Goal: Check status: Check status

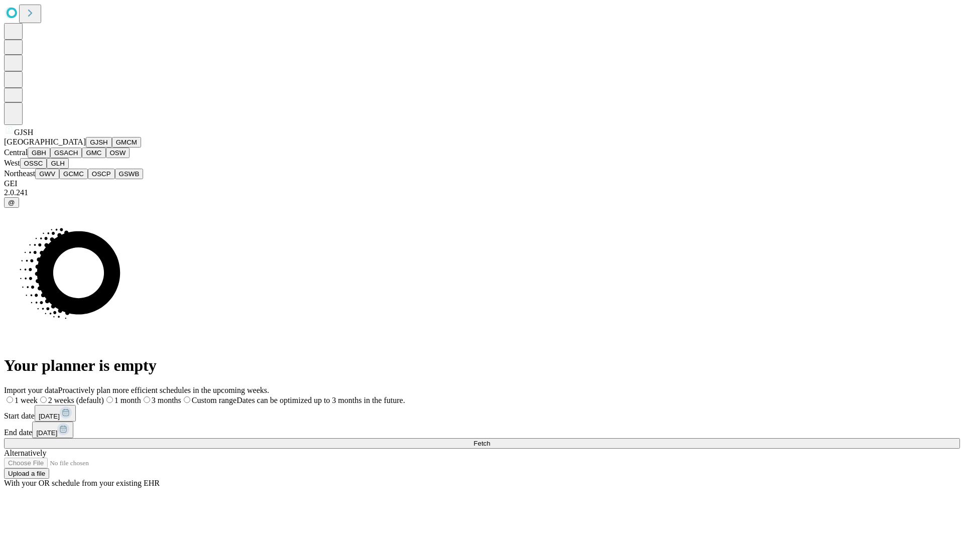
click at [86, 148] on button "GJSH" at bounding box center [99, 142] width 26 height 11
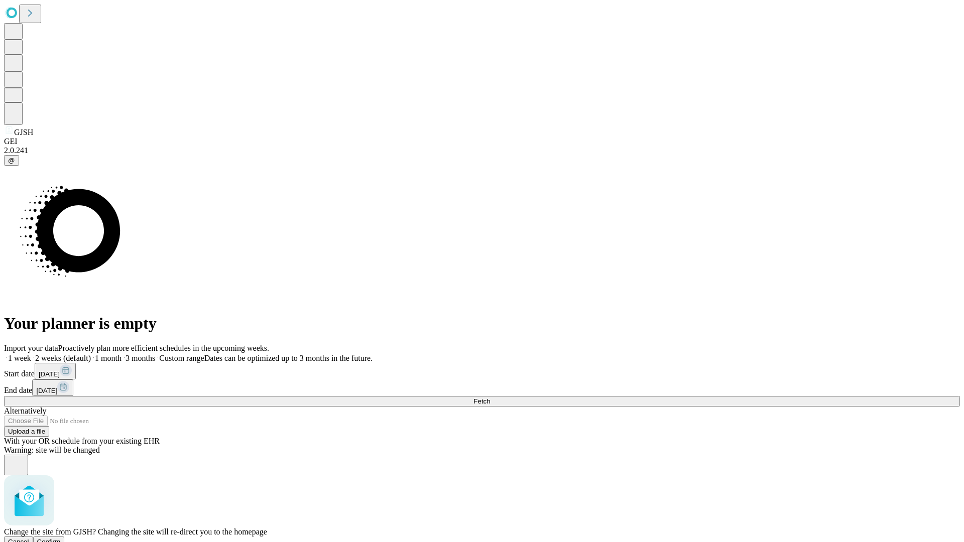
click at [61, 538] on span "Confirm" at bounding box center [49, 542] width 24 height 8
click at [121, 354] on label "1 month" at bounding box center [106, 358] width 31 height 9
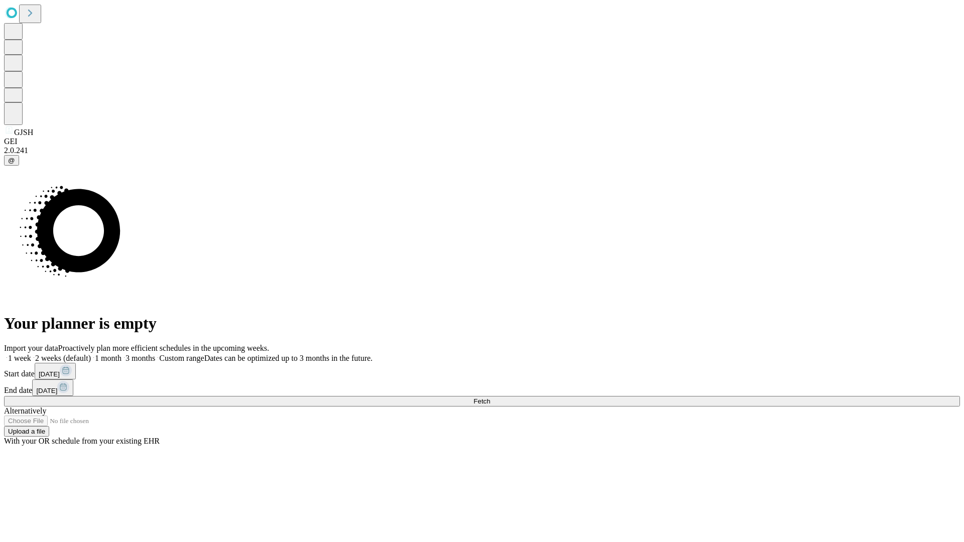
click at [490, 398] on span "Fetch" at bounding box center [481, 402] width 17 height 8
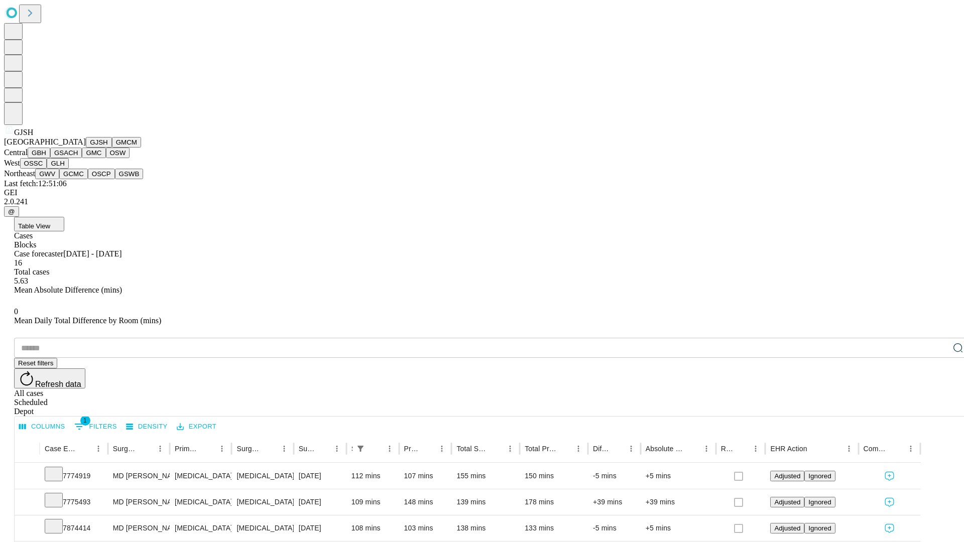
click at [112, 148] on button "GMCM" at bounding box center [126, 142] width 29 height 11
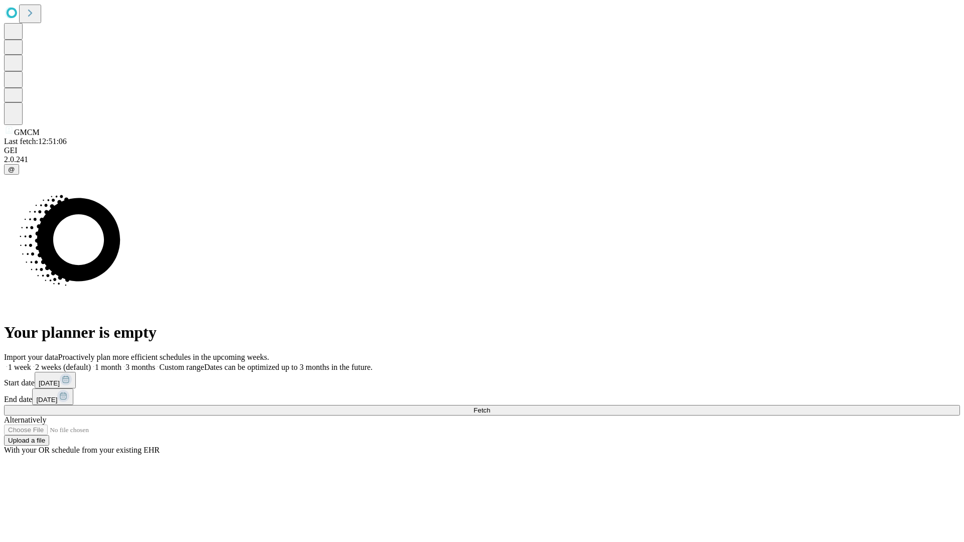
click at [121, 363] on label "1 month" at bounding box center [106, 367] width 31 height 9
click at [490, 407] on span "Fetch" at bounding box center [481, 411] width 17 height 8
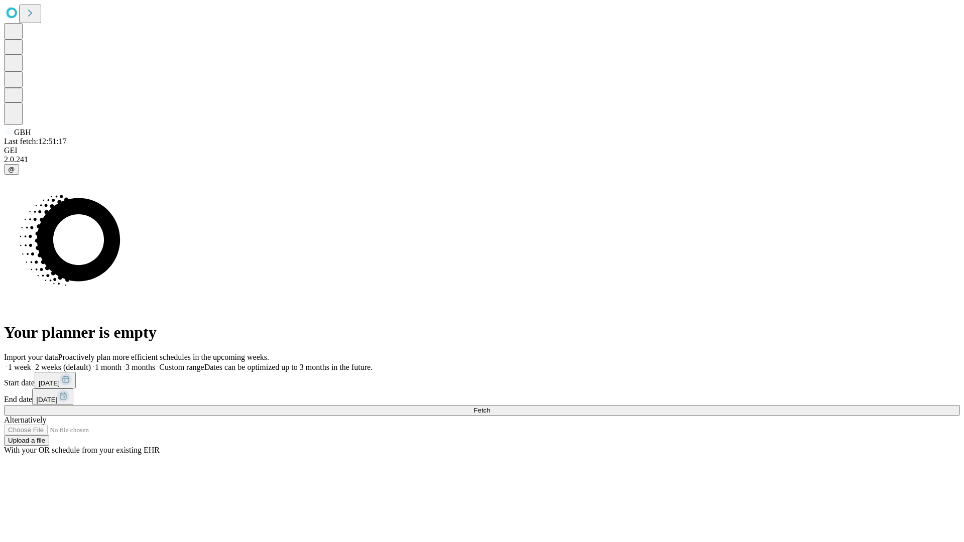
click at [121, 363] on label "1 month" at bounding box center [106, 367] width 31 height 9
click at [490, 407] on span "Fetch" at bounding box center [481, 411] width 17 height 8
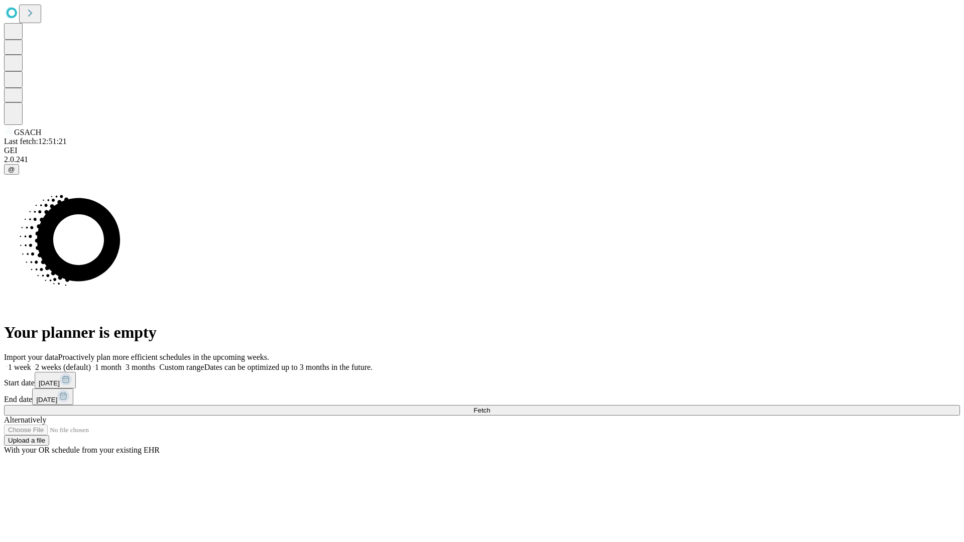
click at [121, 363] on label "1 month" at bounding box center [106, 367] width 31 height 9
click at [490, 407] on span "Fetch" at bounding box center [481, 411] width 17 height 8
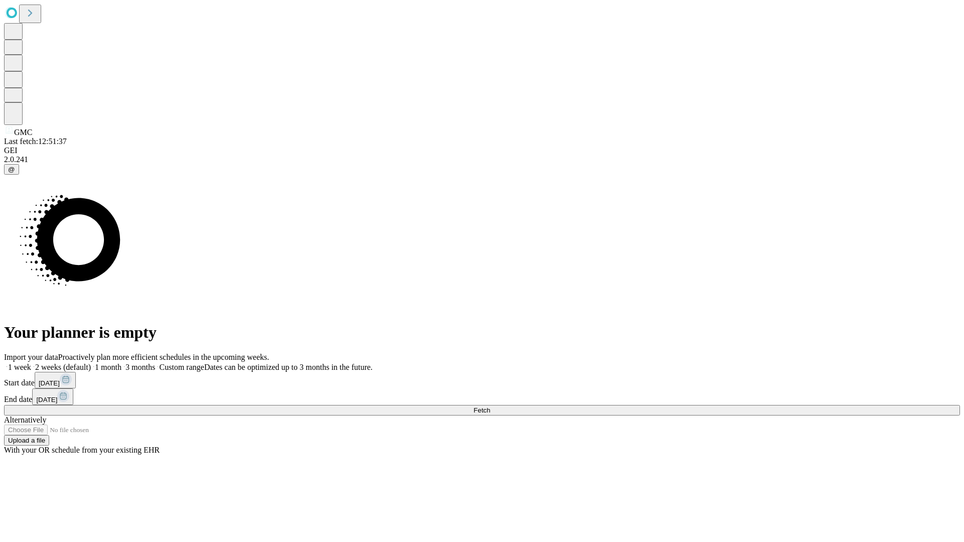
click at [490, 407] on span "Fetch" at bounding box center [481, 411] width 17 height 8
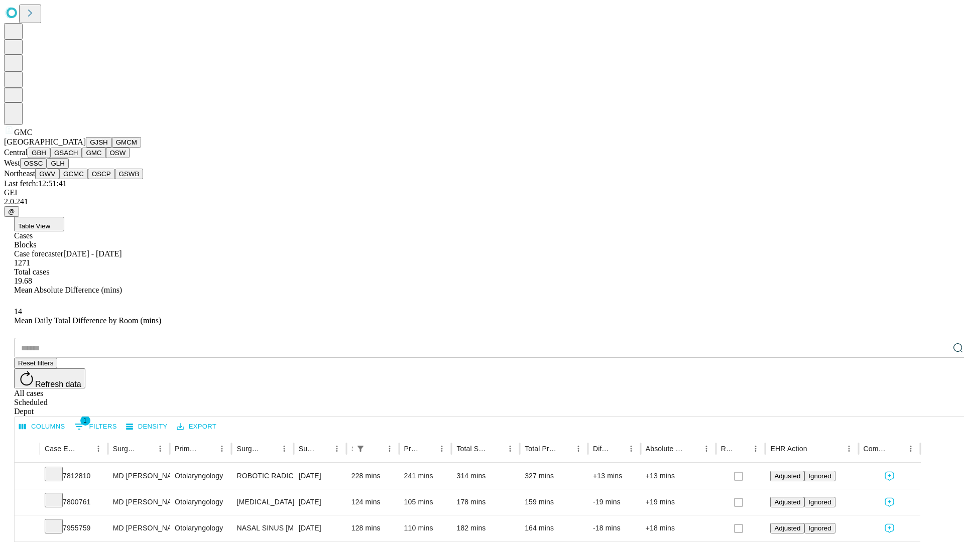
click at [106, 158] on button "OSW" at bounding box center [118, 153] width 24 height 11
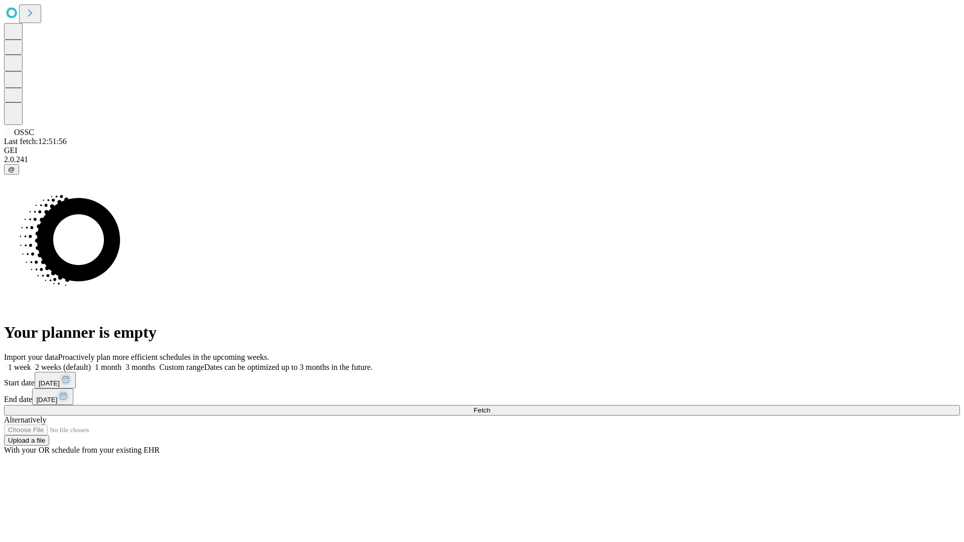
click at [121, 363] on label "1 month" at bounding box center [106, 367] width 31 height 9
click at [490, 407] on span "Fetch" at bounding box center [481, 411] width 17 height 8
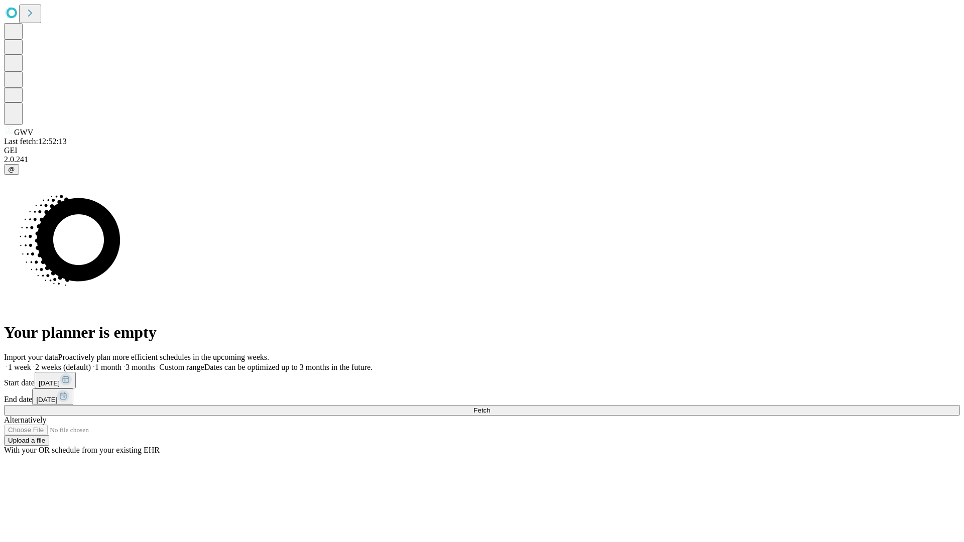
click at [121, 363] on label "1 month" at bounding box center [106, 367] width 31 height 9
click at [490, 407] on span "Fetch" at bounding box center [481, 411] width 17 height 8
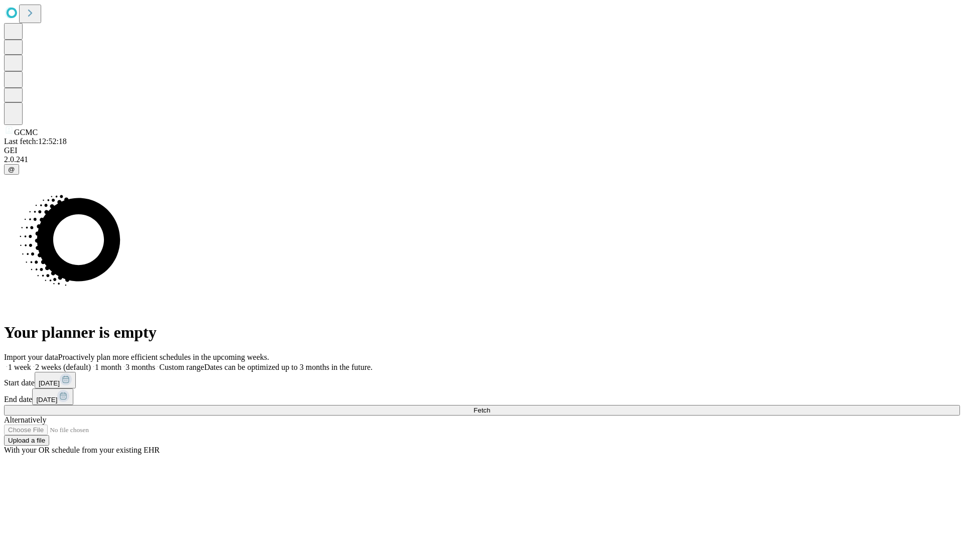
click at [490, 407] on span "Fetch" at bounding box center [481, 411] width 17 height 8
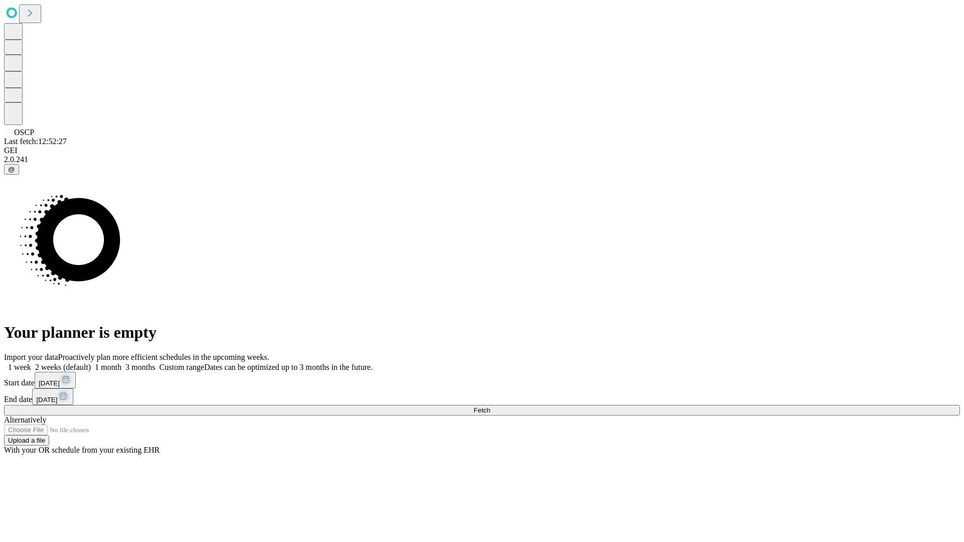
click at [121, 363] on label "1 month" at bounding box center [106, 367] width 31 height 9
click at [490, 407] on span "Fetch" at bounding box center [481, 411] width 17 height 8
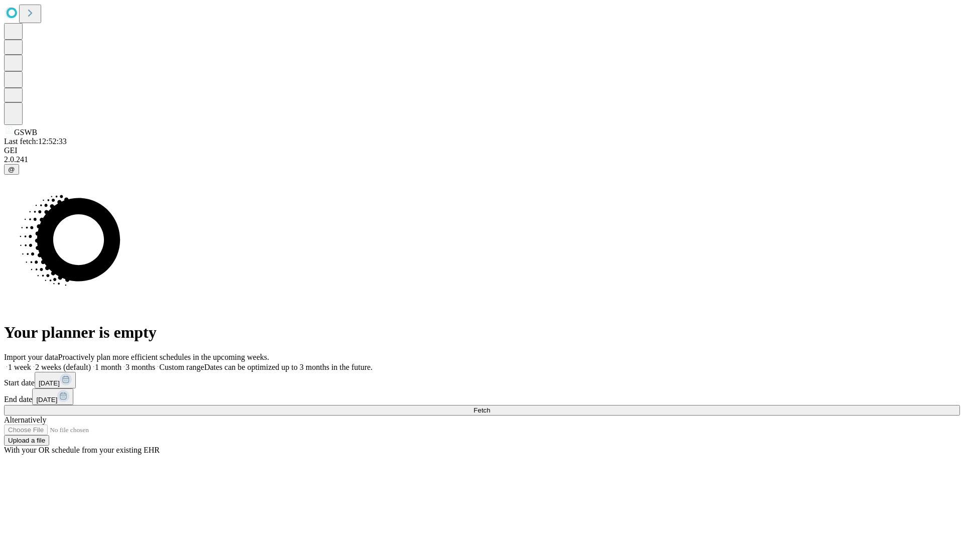
click at [121, 363] on label "1 month" at bounding box center [106, 367] width 31 height 9
click at [490, 407] on span "Fetch" at bounding box center [481, 411] width 17 height 8
